Goal: Obtain resource: Obtain resource

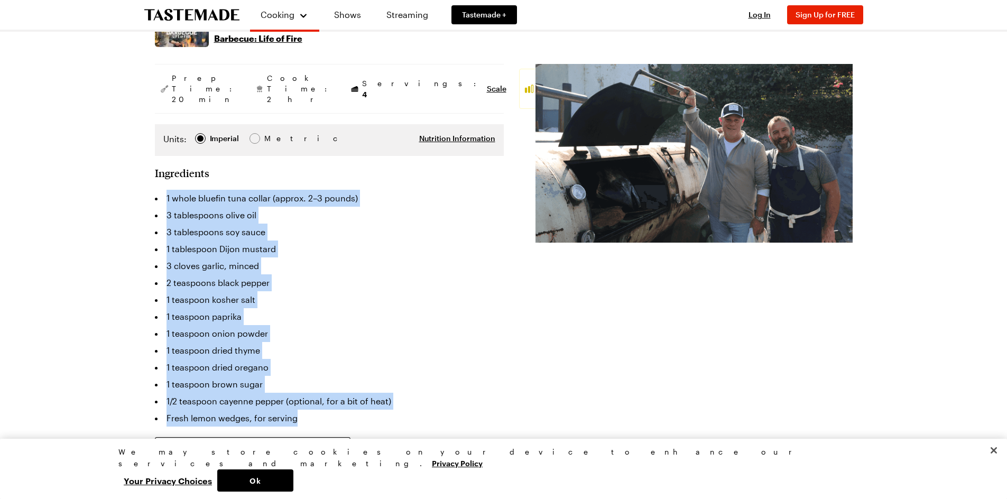
drag, startPoint x: 165, startPoint y: 177, endPoint x: 302, endPoint y: 392, distance: 255.3
click at [302, 392] on ul "1 whole bluefin tuna collar (approx. 2–3 pounds) 3 tablespoons olive oil 3 tabl…" at bounding box center [329, 308] width 349 height 237
copy ul "1 whole bluefin tuna collar (approx. 2–3 pounds) 3 tablespoons olive oil 3 tabl…"
click at [460, 342] on li "1 teaspoon dried thyme" at bounding box center [329, 350] width 349 height 17
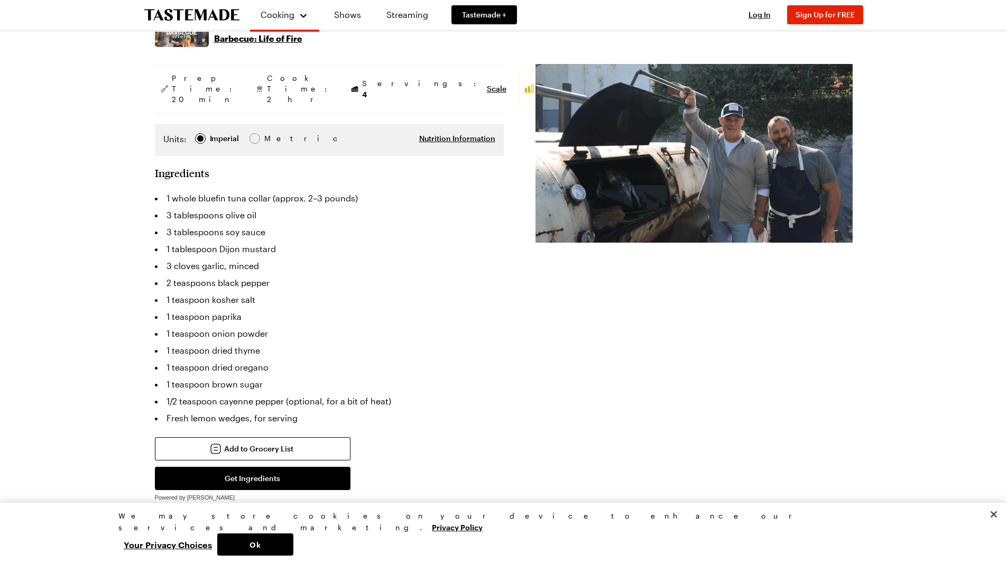
click at [975, 8] on div "Cooking Shows Streaming Tastemade + Log In Sign Up Log In Sign Up for FREE" at bounding box center [503, 16] width 1007 height 32
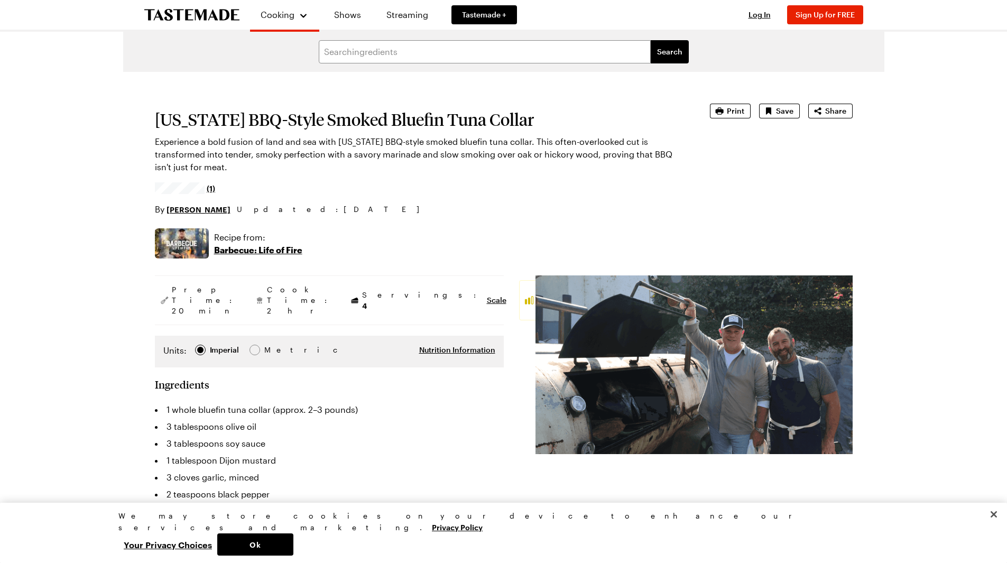
click at [827, 142] on div "[US_STATE] BBQ-Style Smoked Bluefin Tuna Collar Experience a bold fusion of lan…" at bounding box center [504, 160] width 698 height 112
click at [829, 143] on div "[US_STATE] BBQ-Style Smoked Bluefin Tuna Collar Experience a bold fusion of lan…" at bounding box center [504, 160] width 698 height 112
click at [993, 498] on button "Close" at bounding box center [993, 514] width 23 height 23
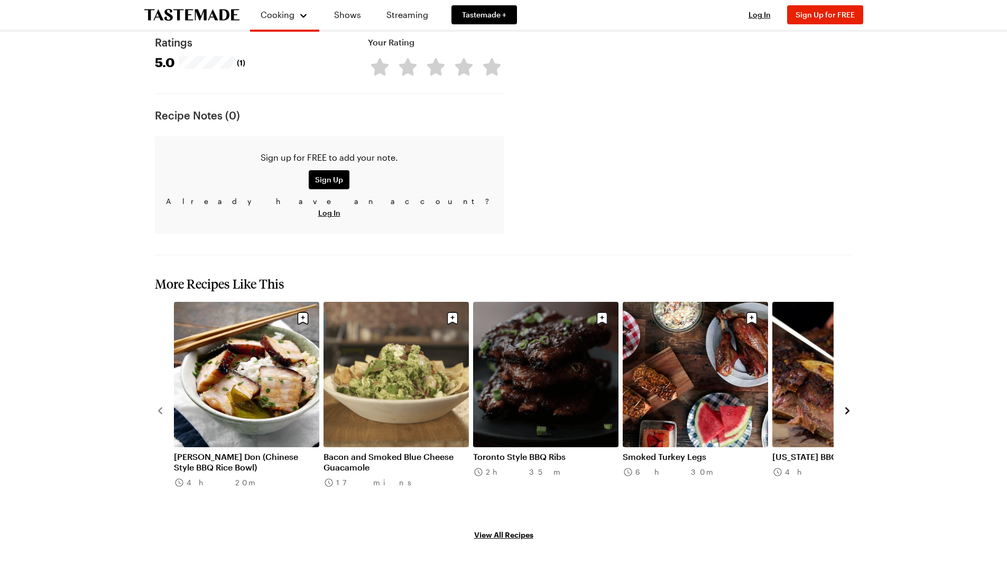
scroll to position [1180, 0]
